Goal: Transaction & Acquisition: Subscribe to service/newsletter

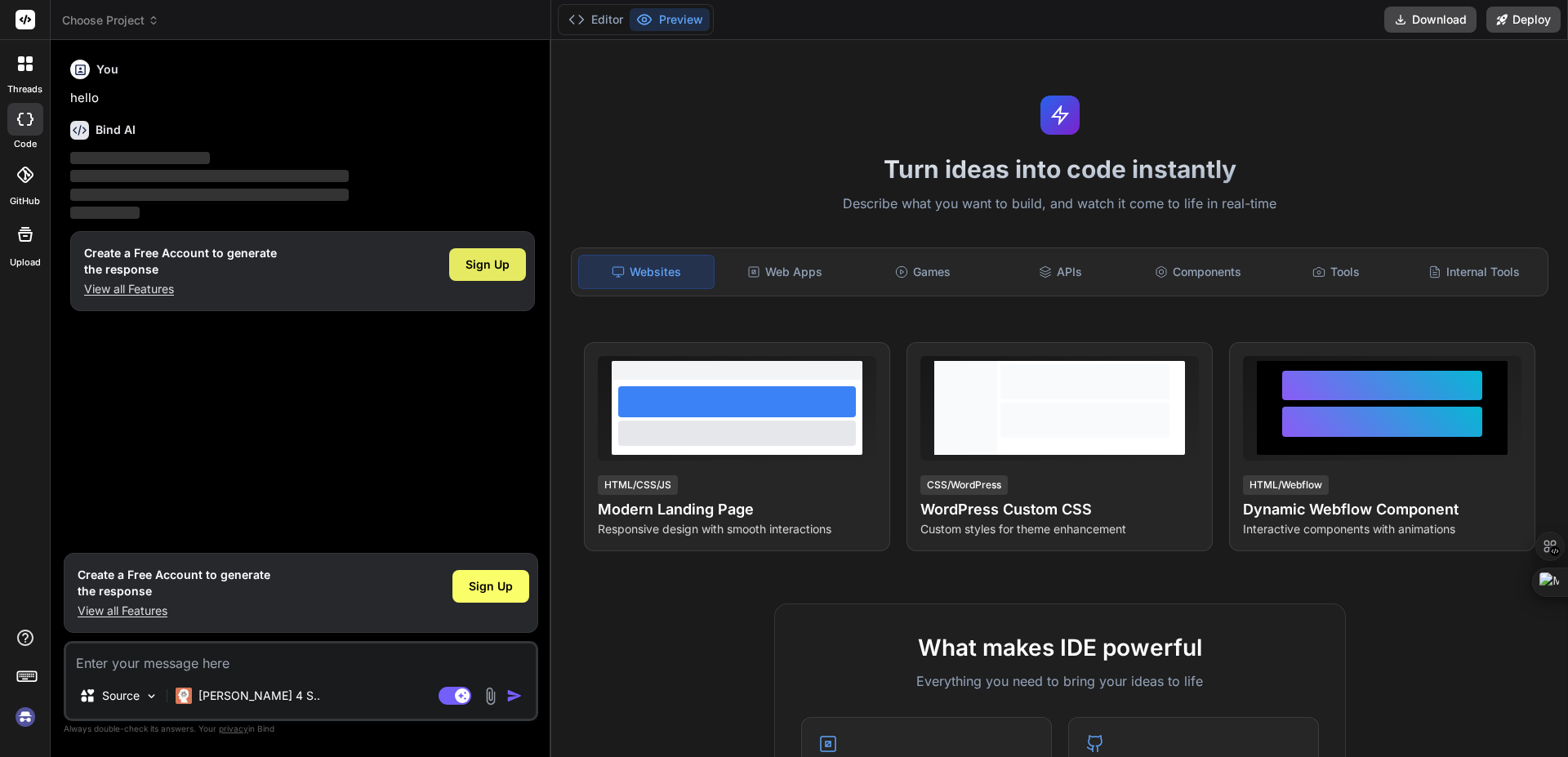
click at [461, 256] on div "Sign Up" at bounding box center [487, 264] width 77 height 32
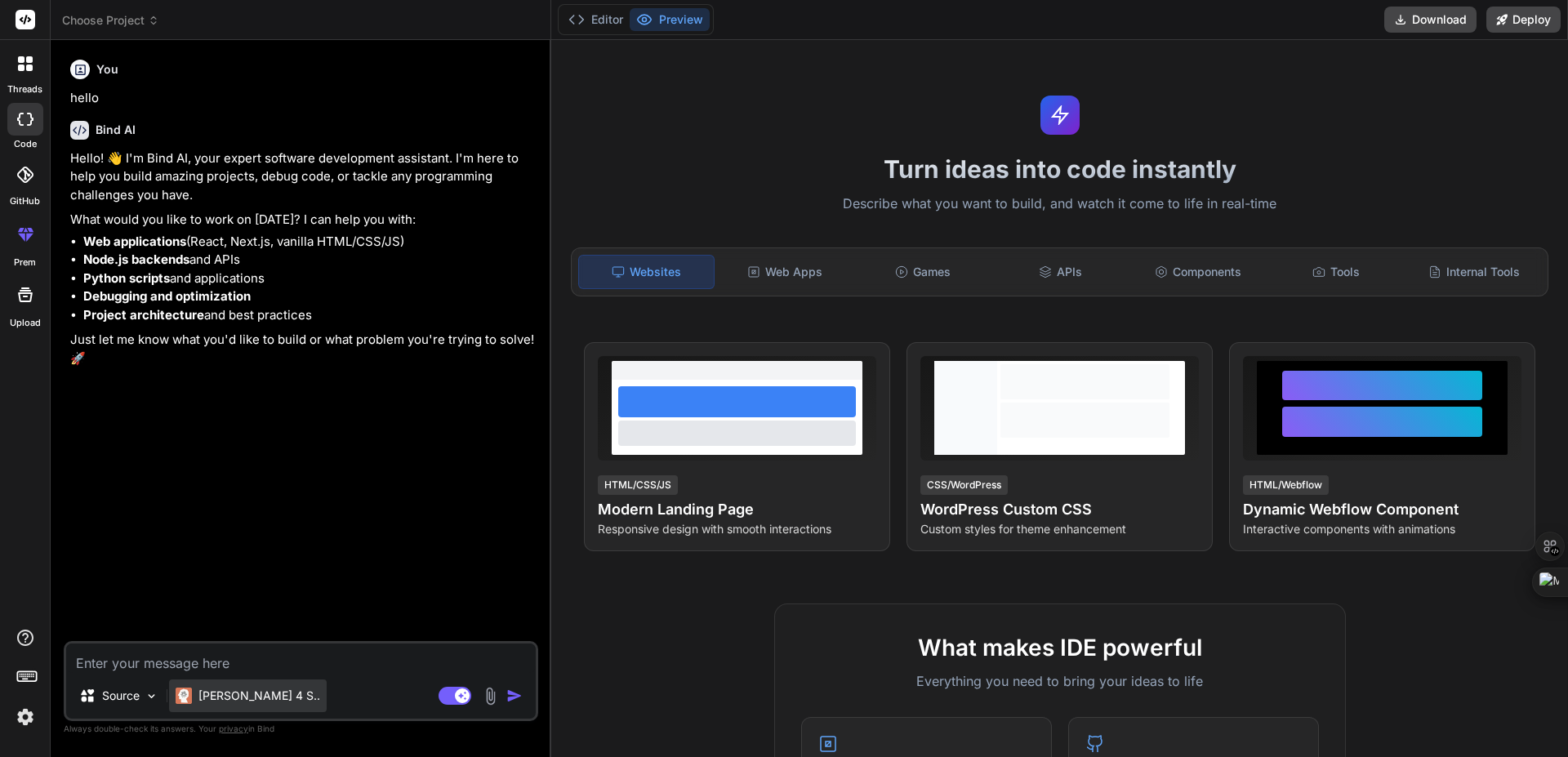
click at [229, 694] on p "Claude 4 S.." at bounding box center [259, 696] width 122 height 17
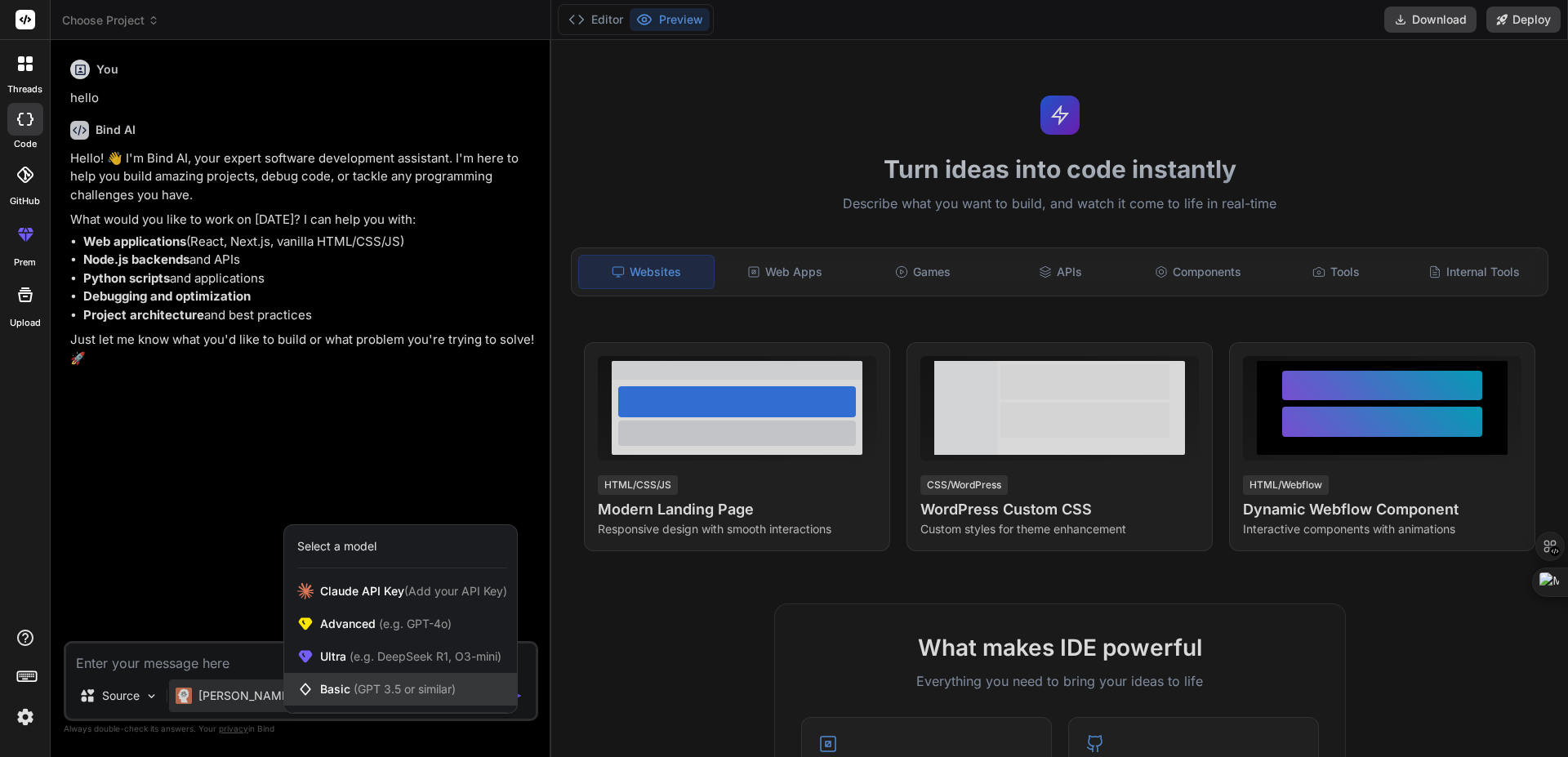
click at [417, 695] on span "(GPT 3.5 or similar)" at bounding box center [404, 688] width 102 height 14
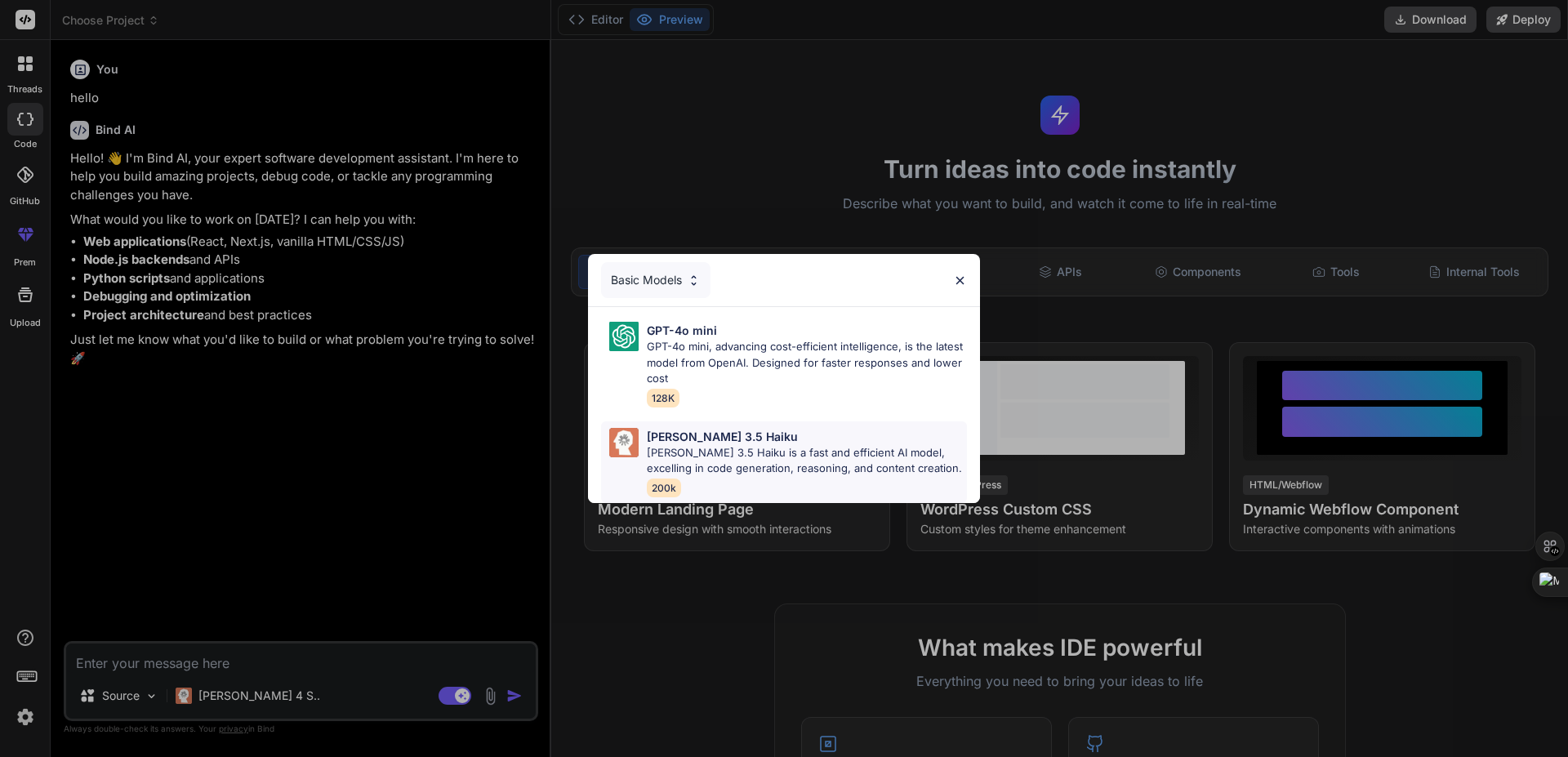
click at [741, 481] on div "Claude 3.5 Haiku Claude 3.5 Haiku is a fast and efficient AI model, excelling i…" at bounding box center [807, 462] width 320 height 69
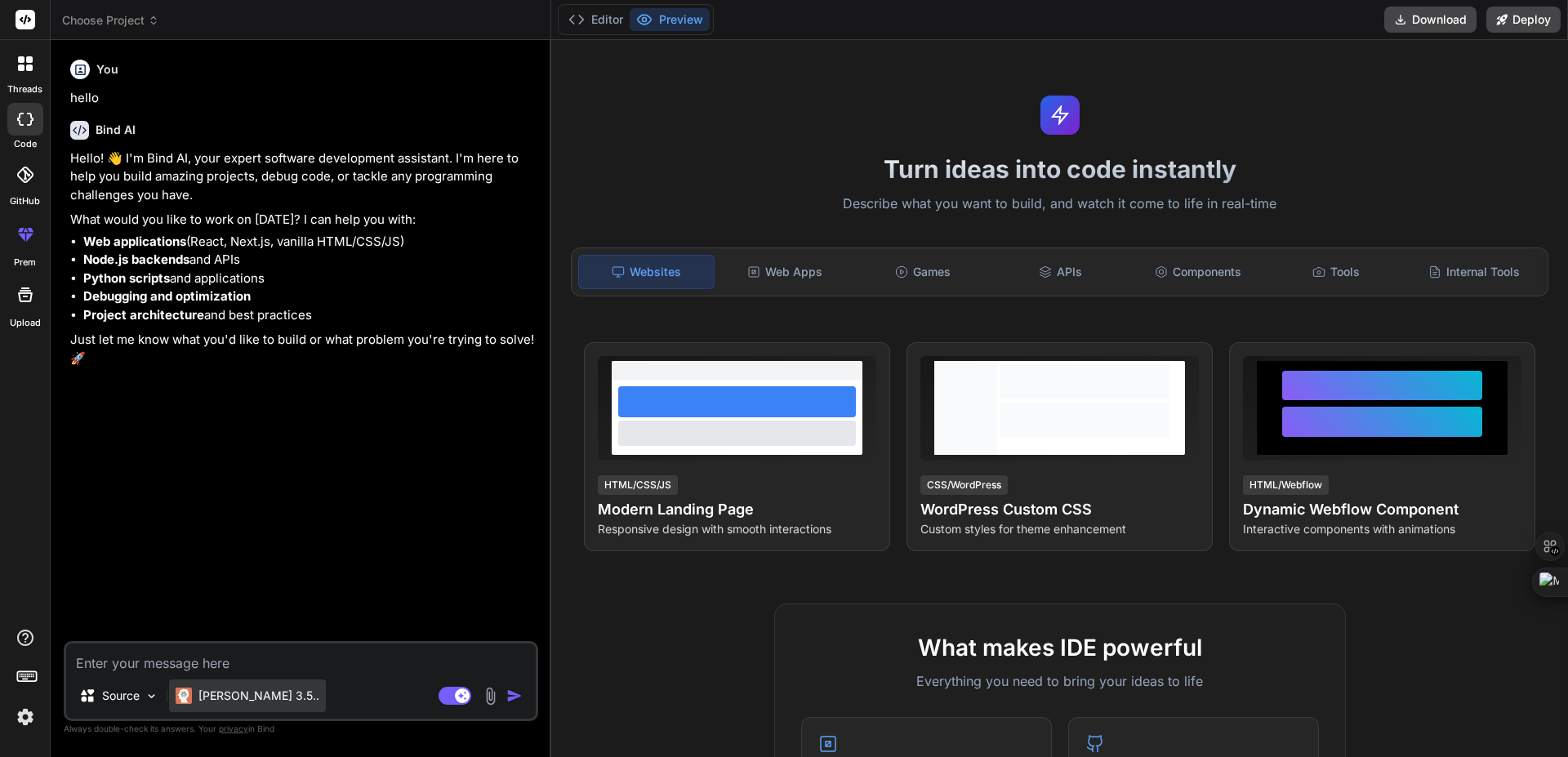
click at [253, 701] on p "Claude 3.5.." at bounding box center [259, 696] width 121 height 17
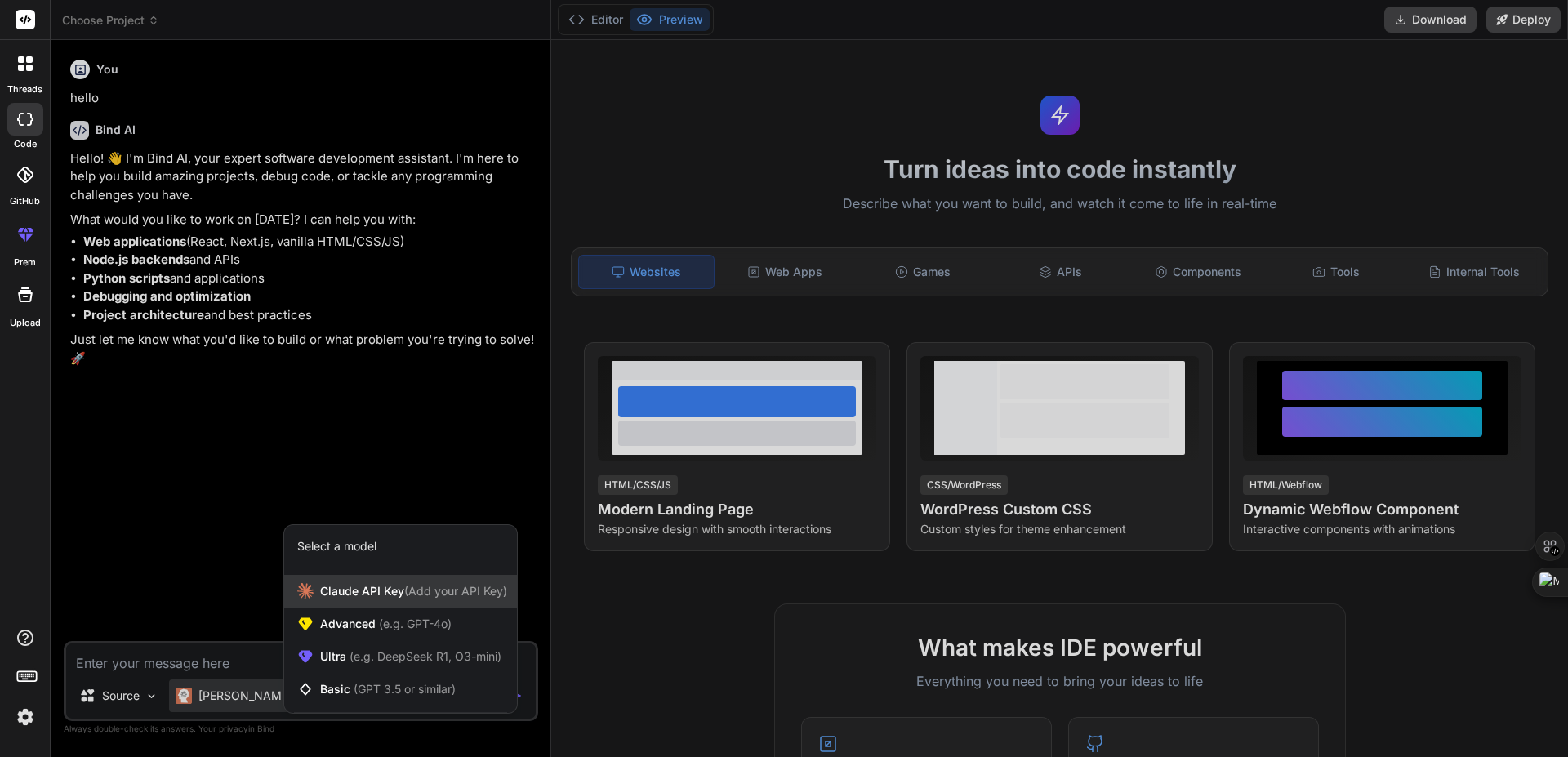
click at [475, 585] on span "(Add your API Key)" at bounding box center [455, 591] width 103 height 14
type textarea "x"
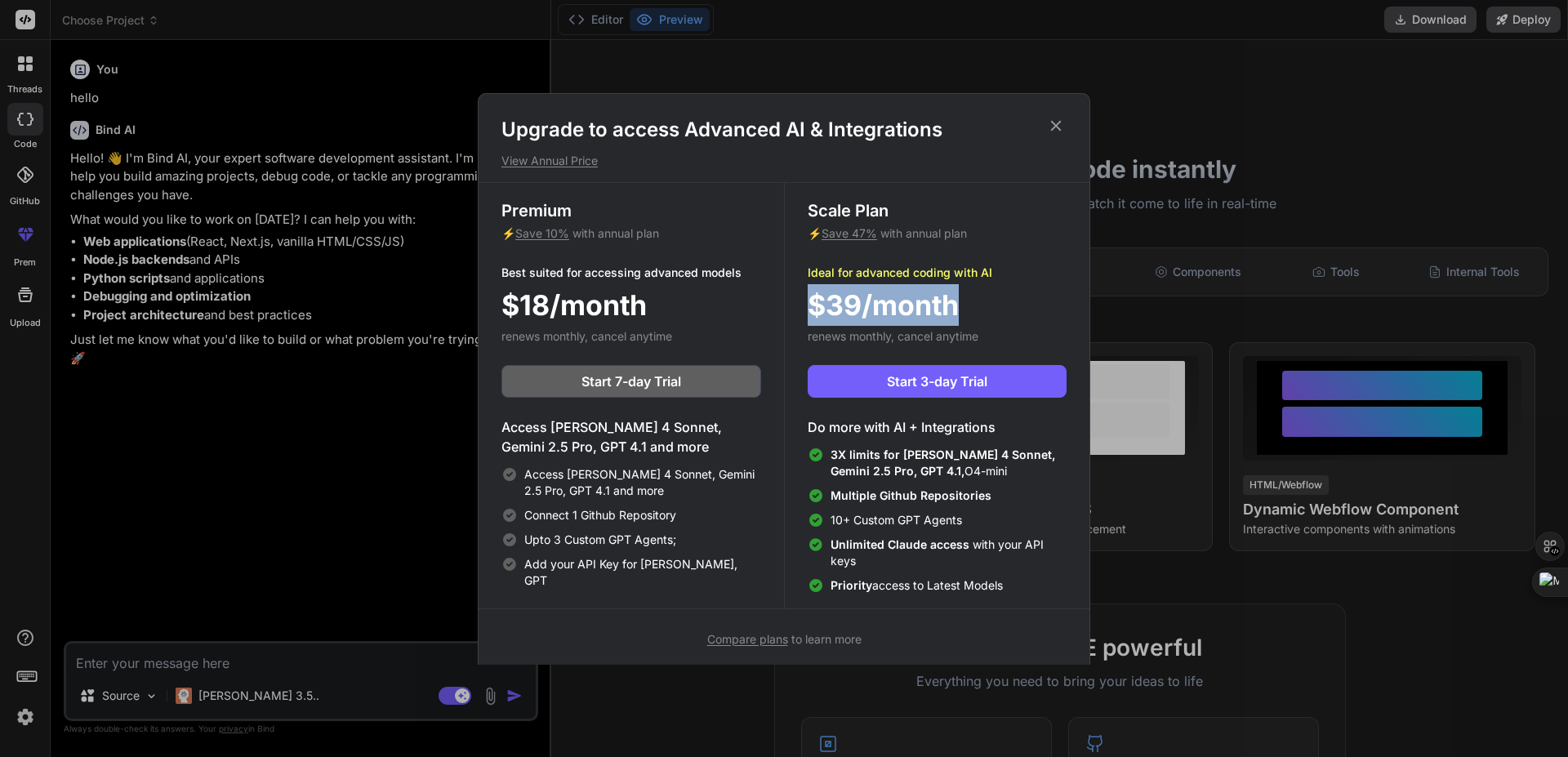
drag, startPoint x: 957, startPoint y: 290, endPoint x: 814, endPoint y: 290, distance: 143.0
click at [814, 290] on span "$39/month" at bounding box center [883, 304] width 151 height 41
click at [976, 280] on div "Scale Plan ⚡ Save 47% with annual plan Ideal for advanced coding with AI $39/mo…" at bounding box center [936, 395] width 305 height 425
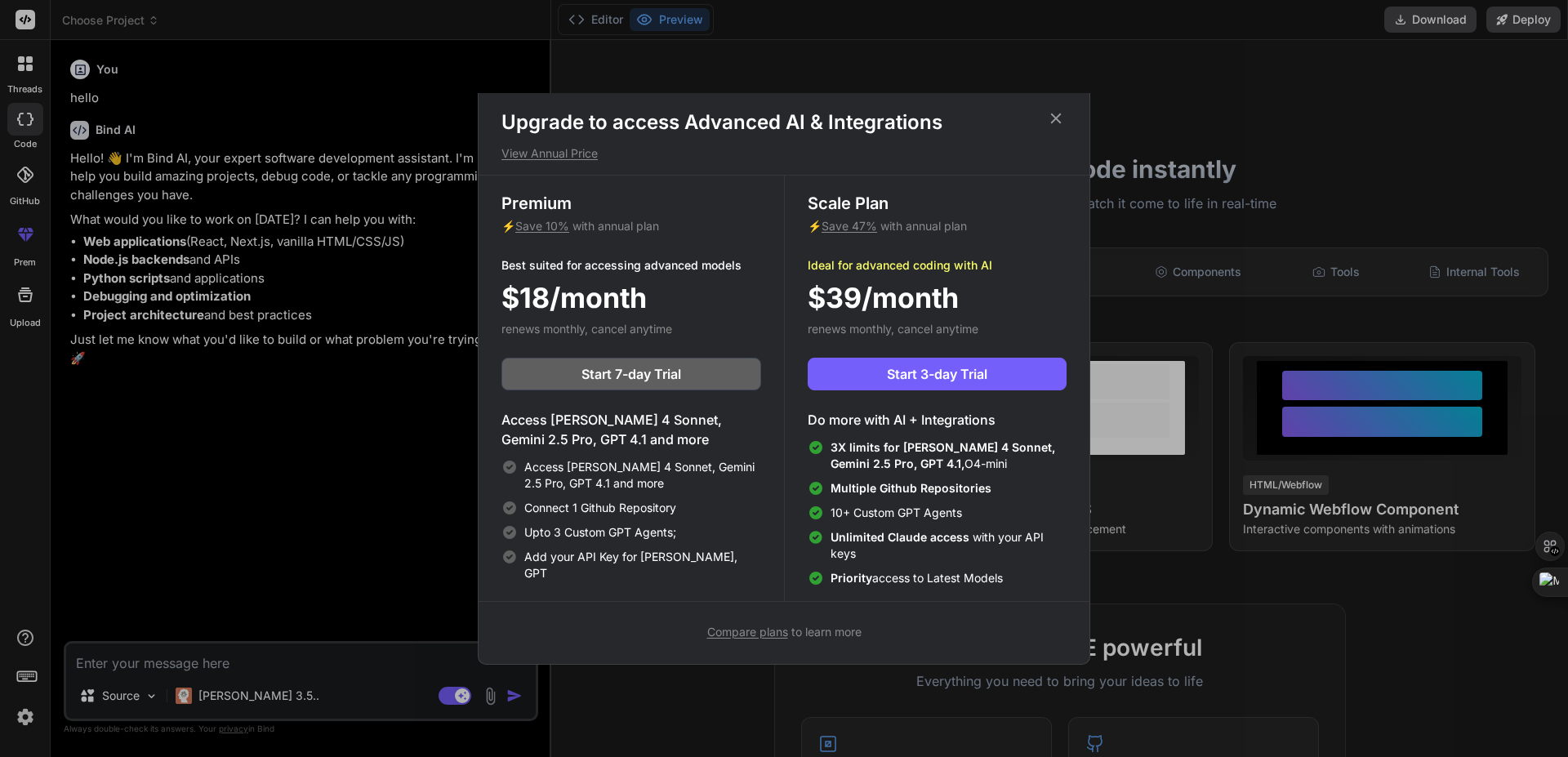
click at [903, 416] on h4 "Do more with AI + Integrations" at bounding box center [937, 419] width 259 height 20
click at [920, 399] on div "Scale Plan ⚡ Save 47% with annual plan Ideal for advanced coding with AI $39/mo…" at bounding box center [936, 388] width 305 height 425
click at [928, 387] on button "Start 3-day Trial" at bounding box center [937, 373] width 259 height 32
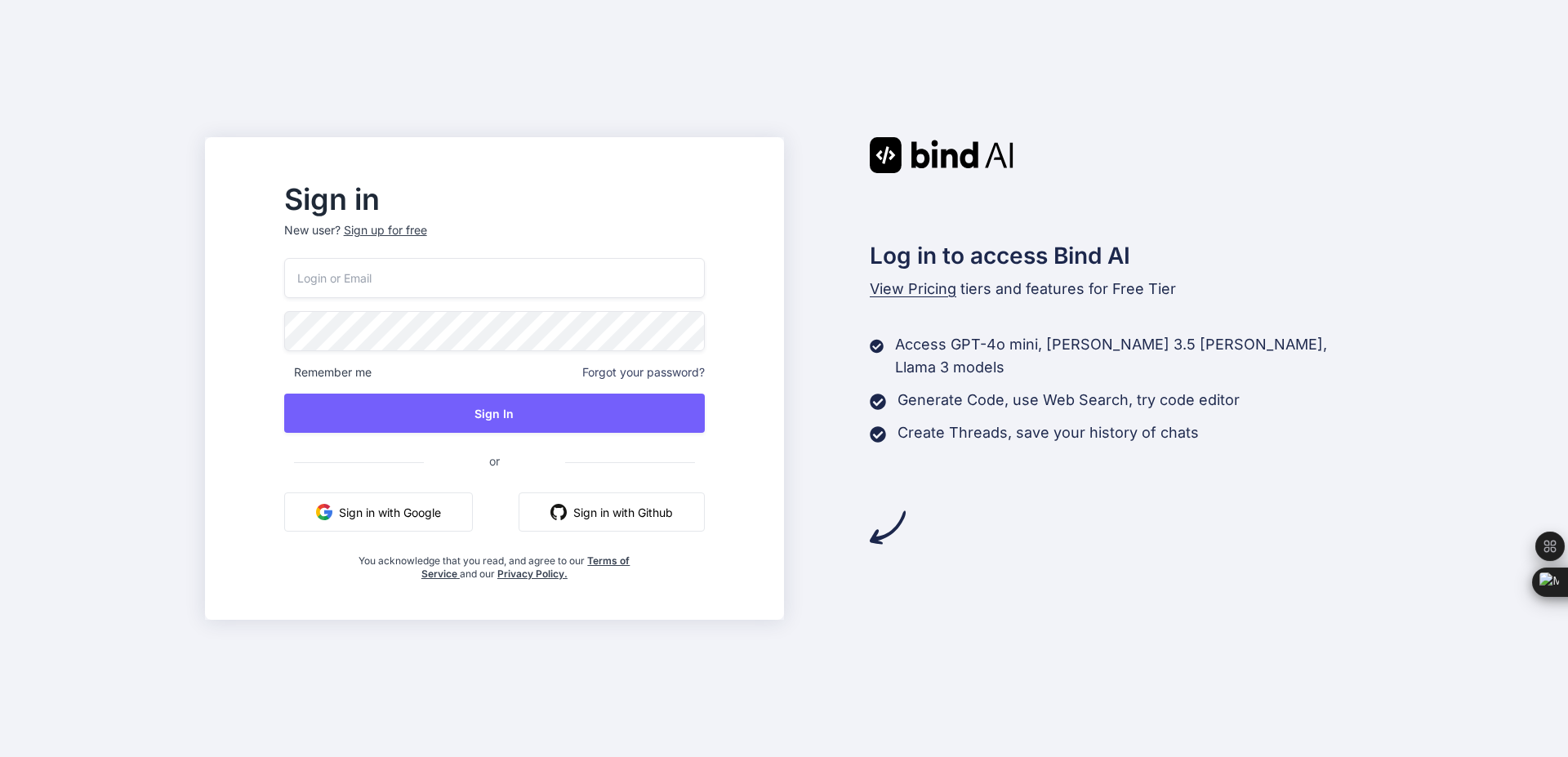
click at [463, 528] on button "Sign in with Google" at bounding box center [378, 511] width 189 height 39
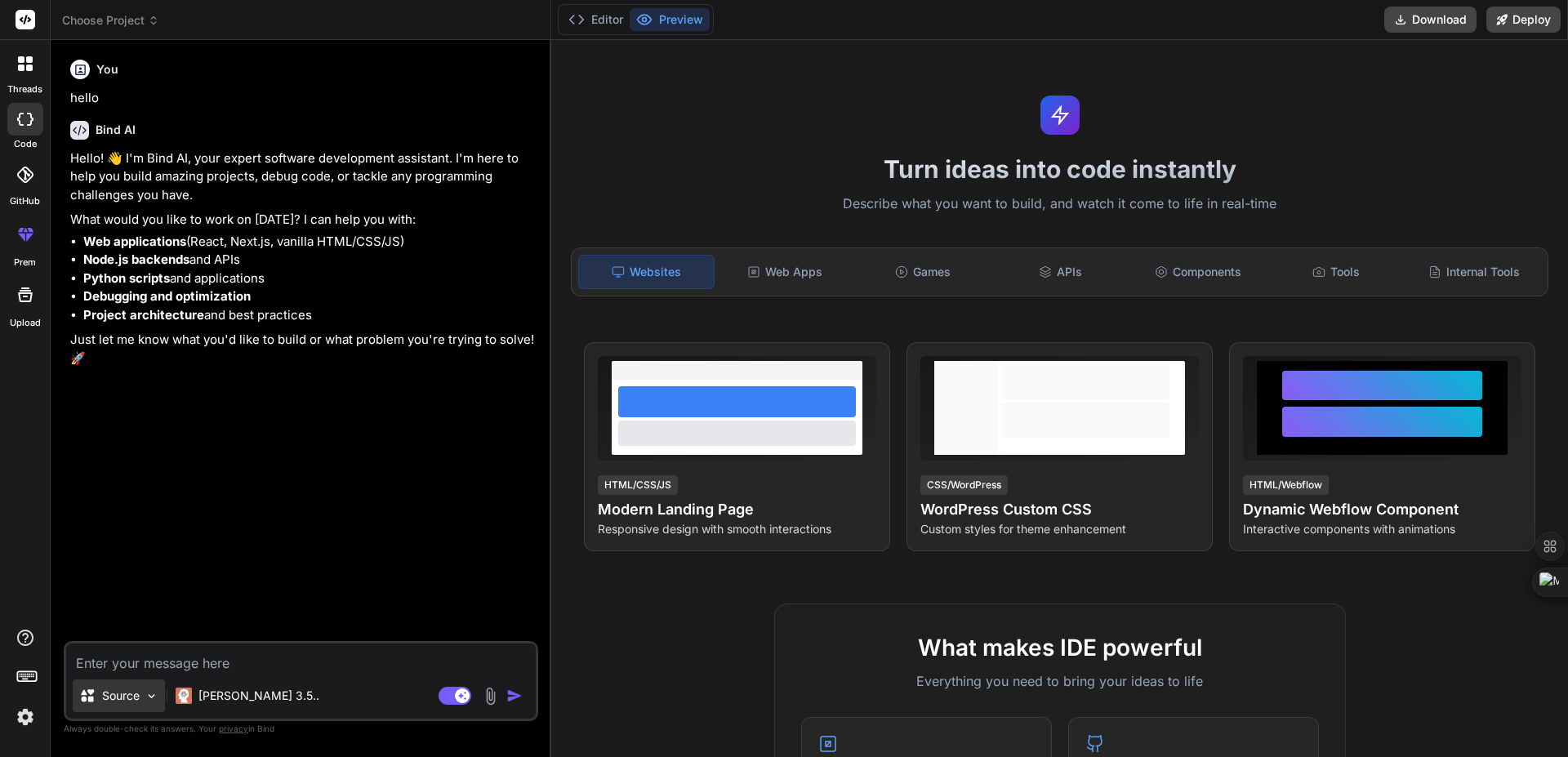
click at [119, 704] on div "Source" at bounding box center [119, 695] width 93 height 32
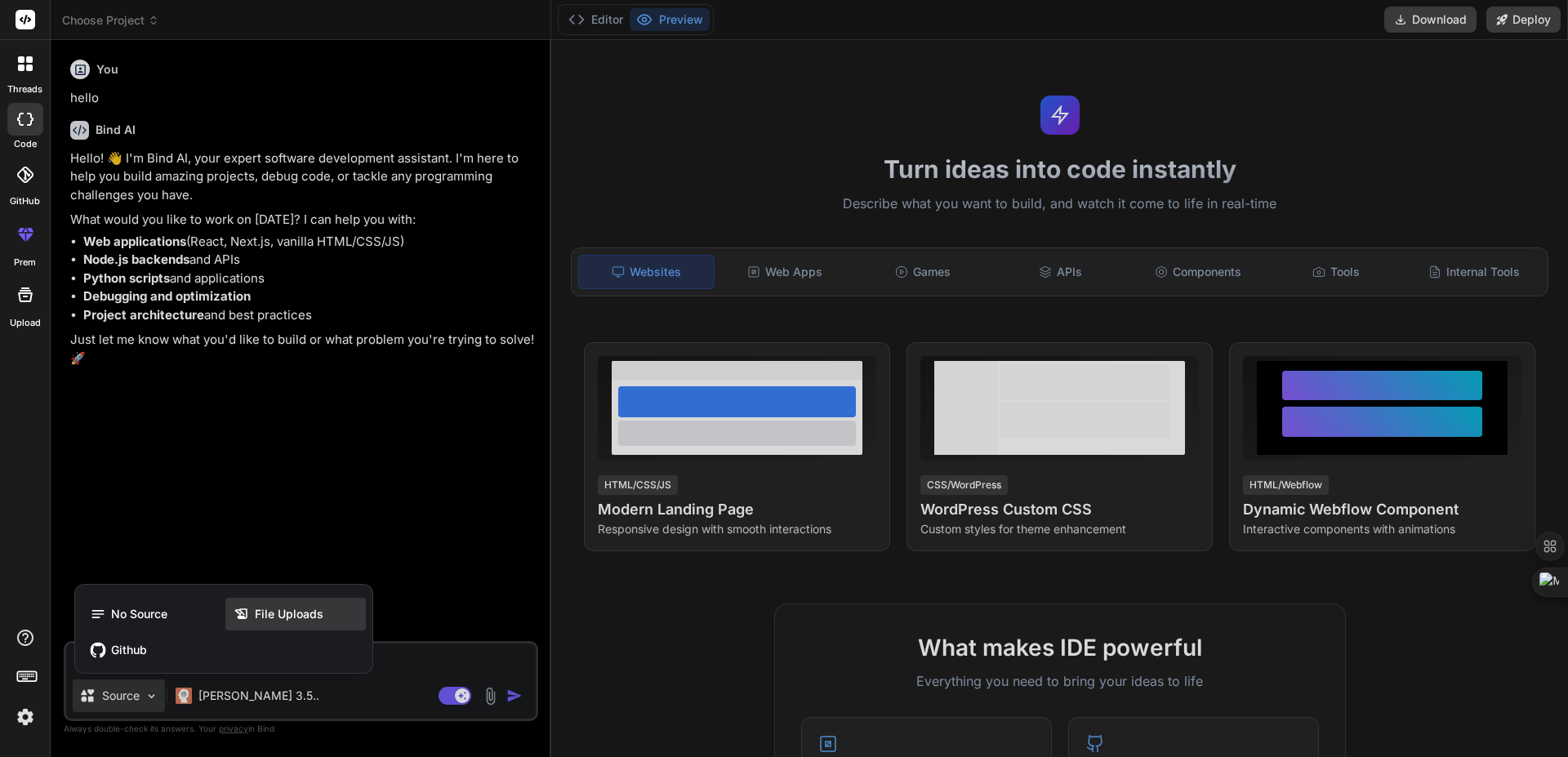
click at [247, 606] on icon at bounding box center [242, 614] width 17 height 17
type textarea "x"
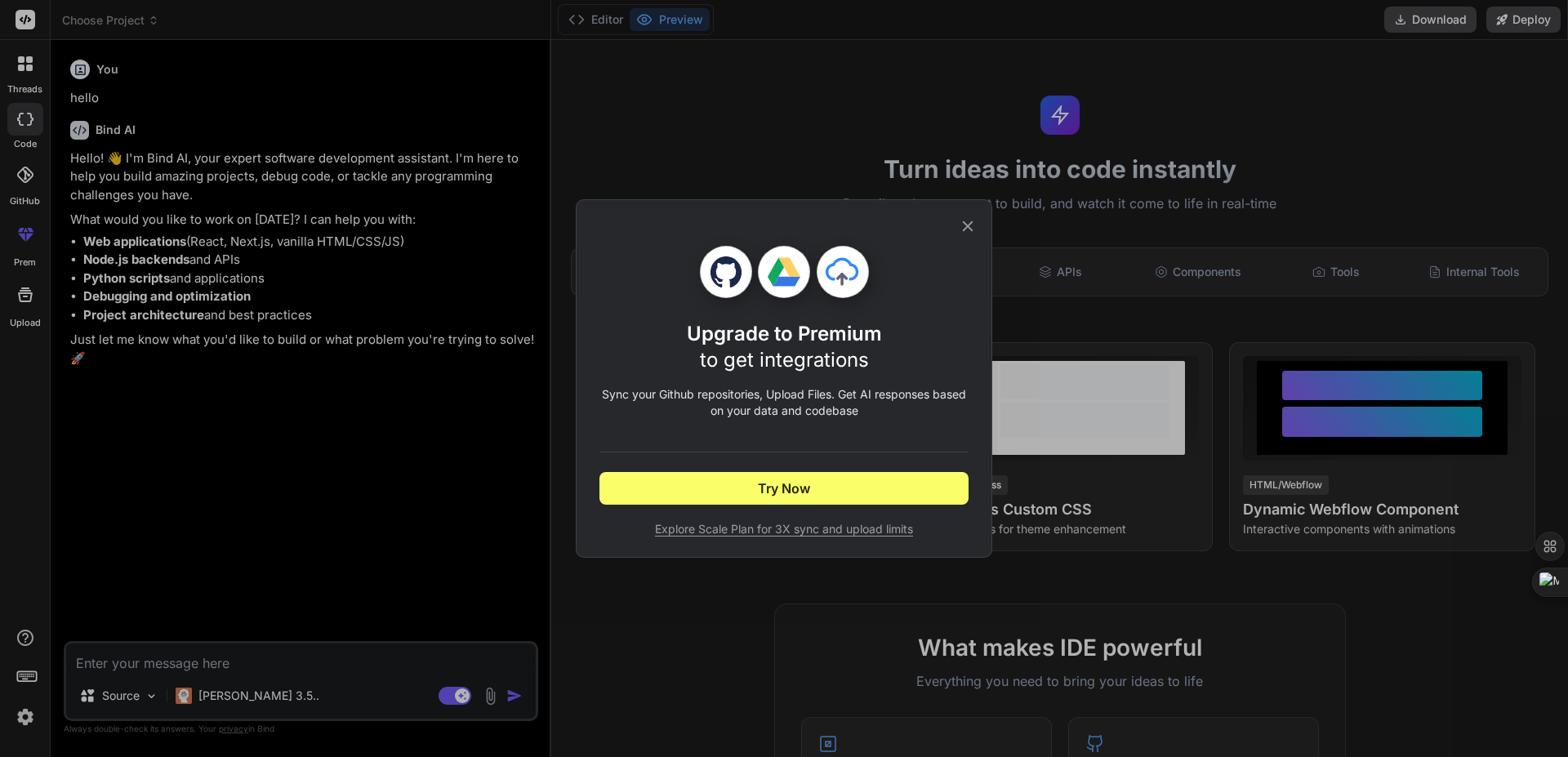
click at [960, 232] on icon at bounding box center [967, 226] width 18 height 18
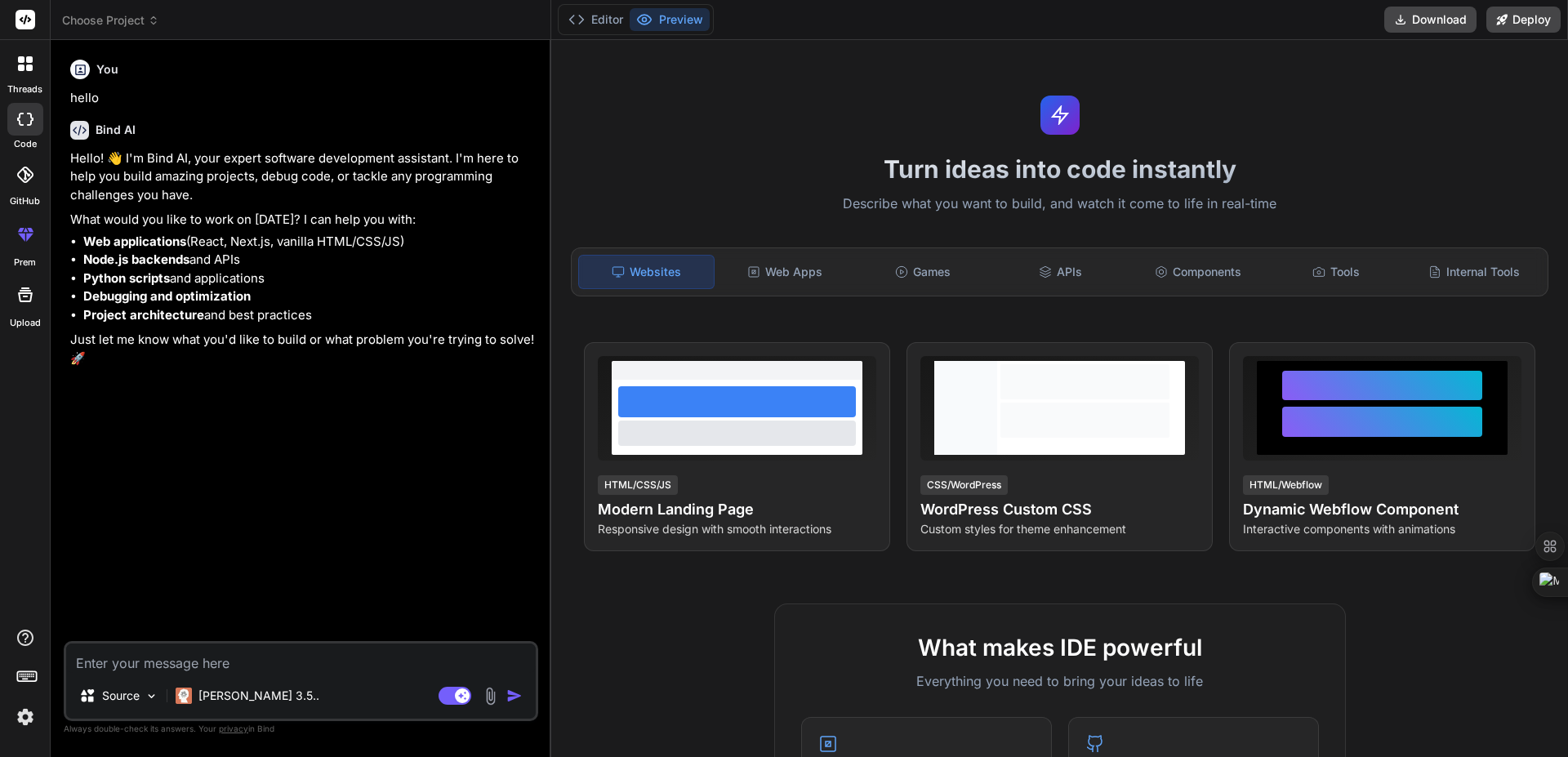
click at [18, 69] on icon at bounding box center [26, 64] width 15 height 15
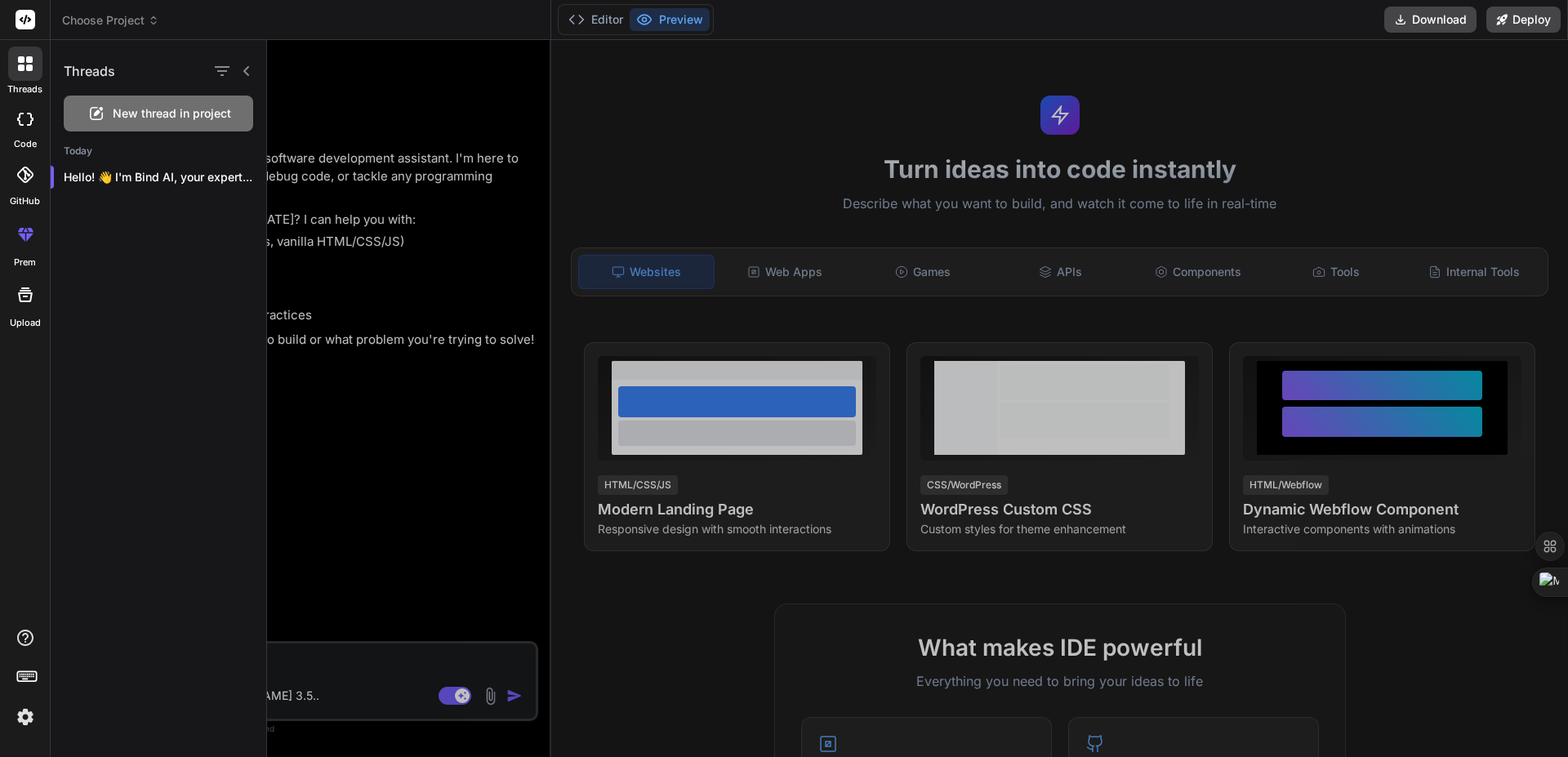
click at [831, 87] on div at bounding box center [918, 398] width 1301 height 716
